Goal: Information Seeking & Learning: Learn about a topic

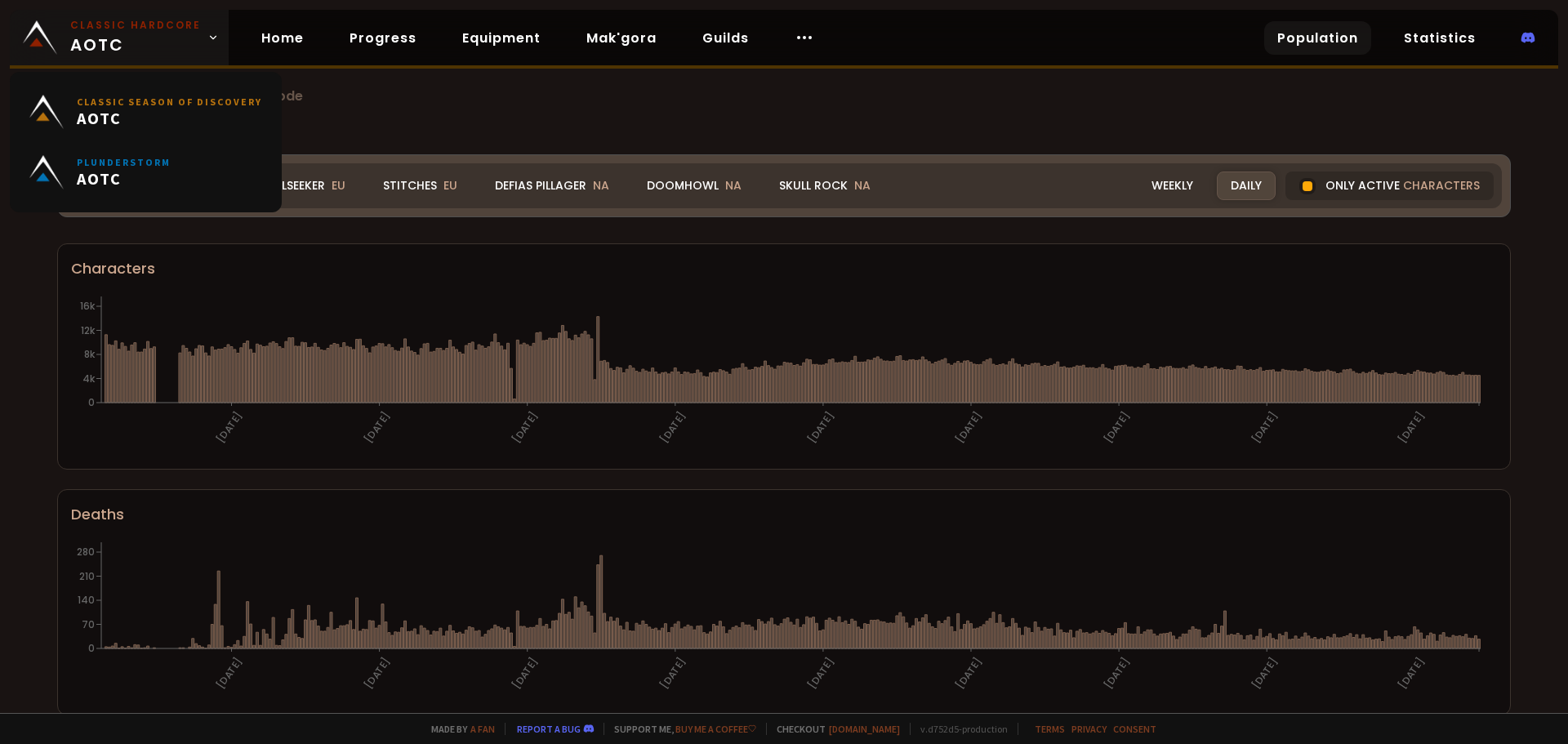
click at [213, 35] on link "Classic Hardcore AOTC" at bounding box center [119, 37] width 219 height 55
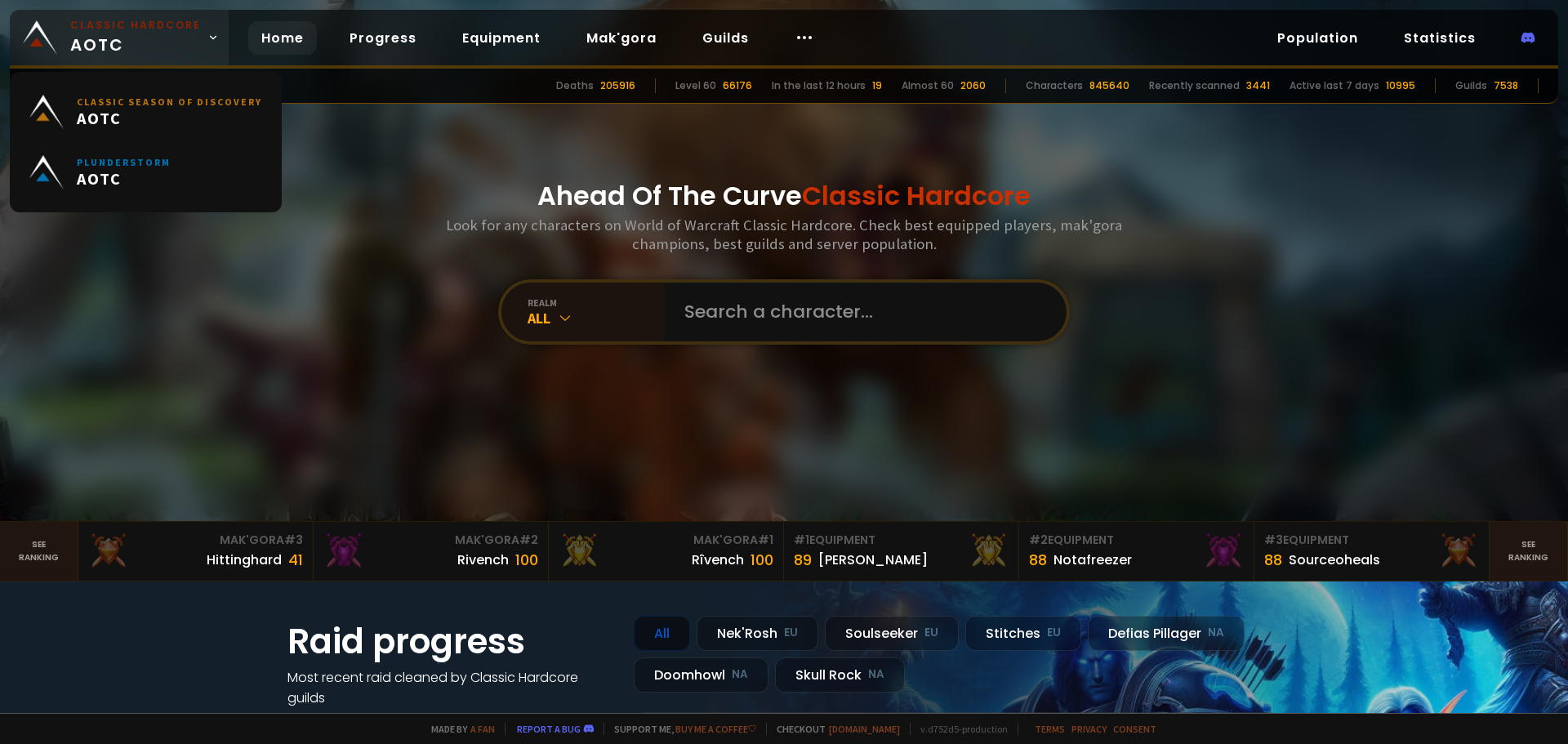
click at [213, 35] on link "Classic Hardcore AOTC" at bounding box center [119, 37] width 219 height 55
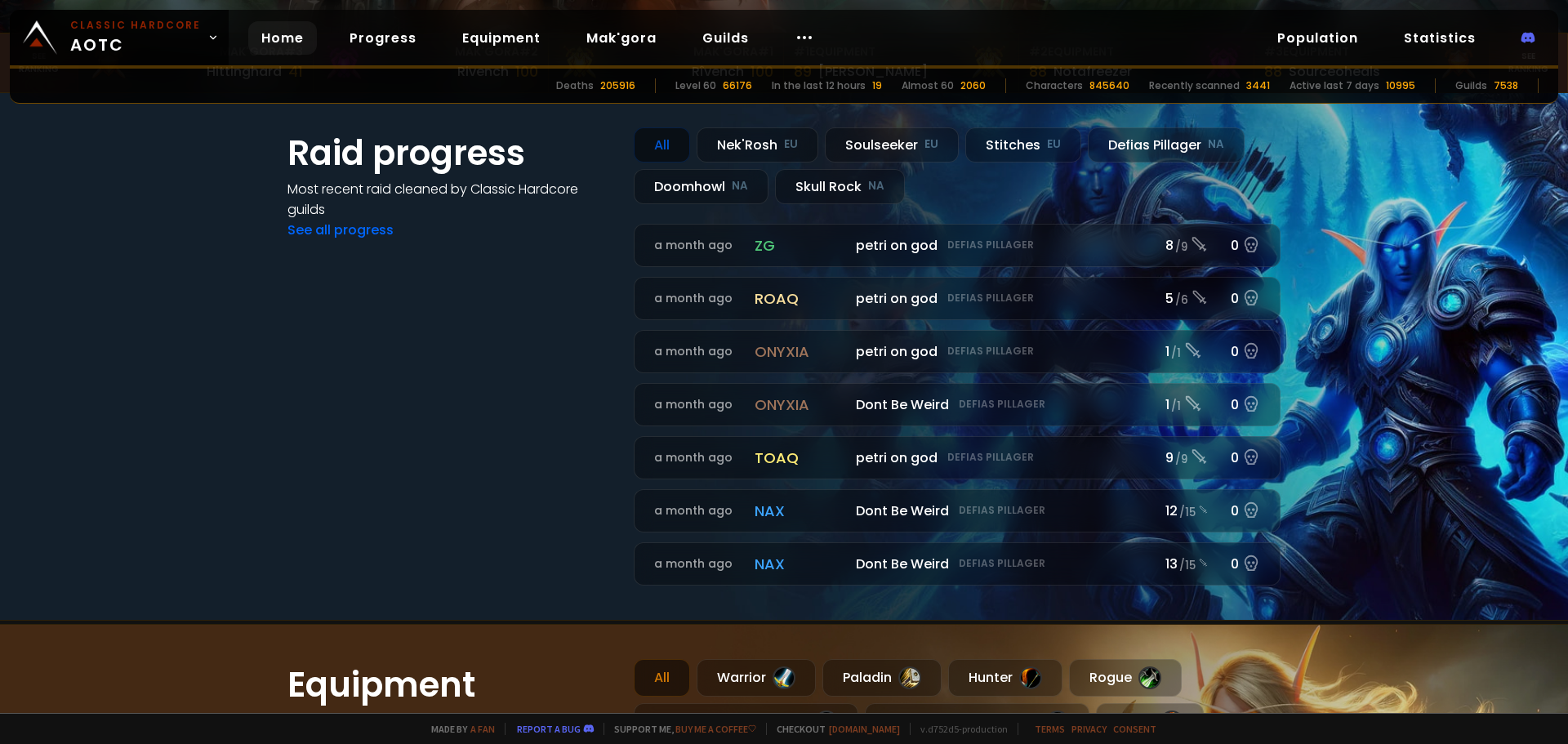
scroll to position [490, 0]
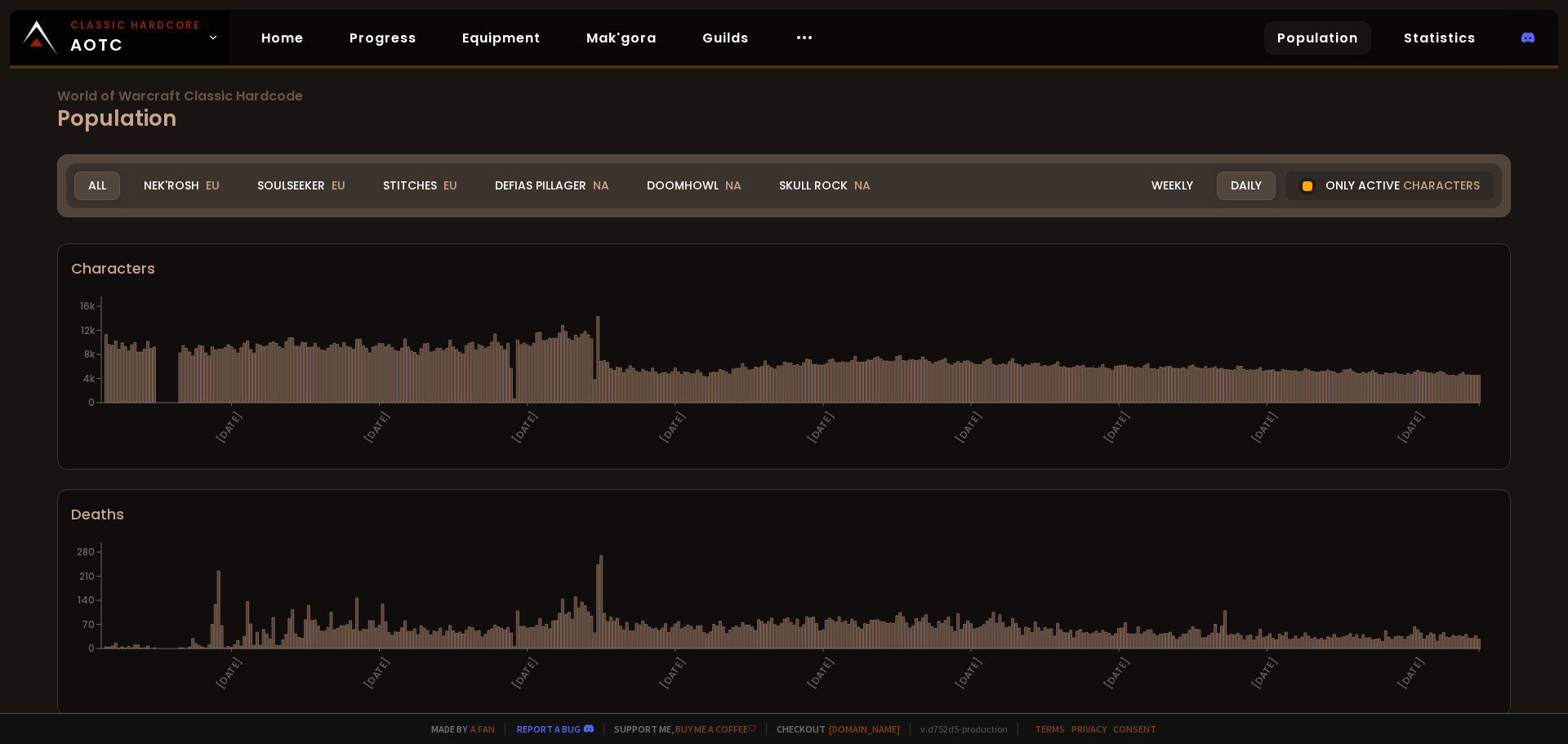
click at [15, 315] on div "World of Warcraft Classic Hardcode Population Realm All All Nek'Rosh EU Soulsee…" at bounding box center [784, 357] width 1568 height 713
